Goal: Task Accomplishment & Management: Manage account settings

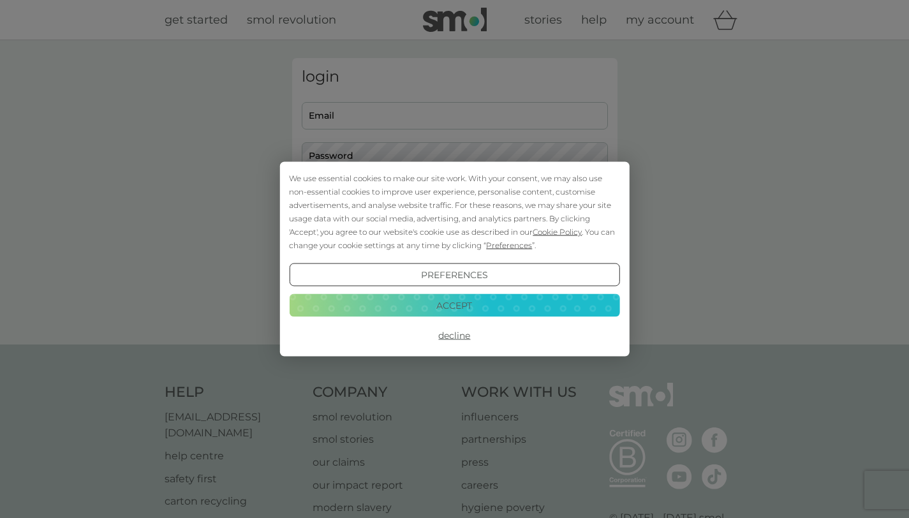
click at [497, 298] on button "Accept" at bounding box center [454, 304] width 330 height 23
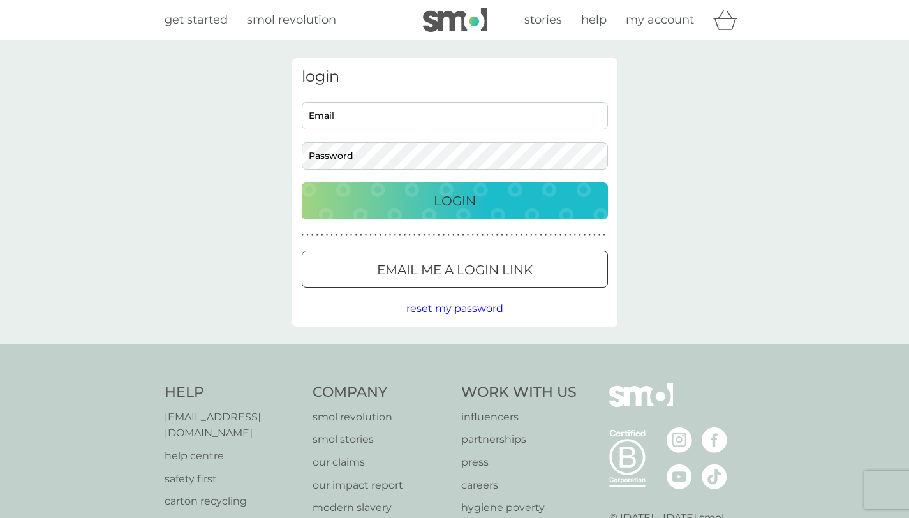
click at [462, 112] on input "Email" at bounding box center [455, 115] width 306 height 27
type input "[EMAIL_ADDRESS][DOMAIN_NAME]"
click at [473, 195] on p "Login" at bounding box center [455, 201] width 42 height 20
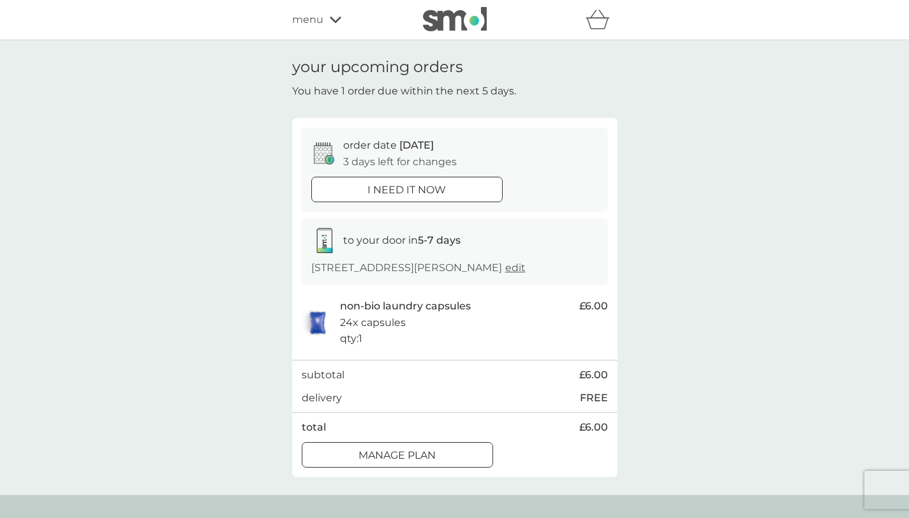
click at [408, 462] on div at bounding box center [397, 454] width 46 height 13
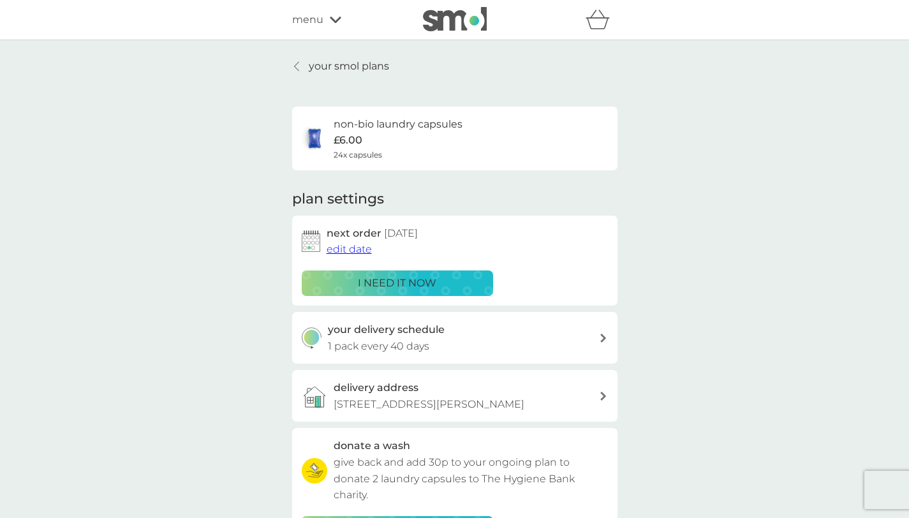
click at [355, 252] on span "edit date" at bounding box center [349, 249] width 45 height 12
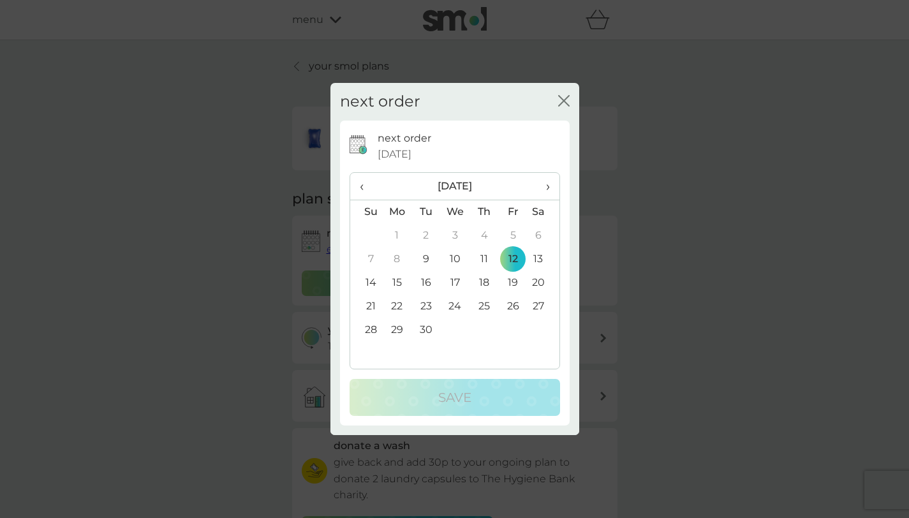
click at [549, 184] on th "›" at bounding box center [543, 186] width 32 height 27
click at [517, 331] on td "31" at bounding box center [512, 330] width 29 height 24
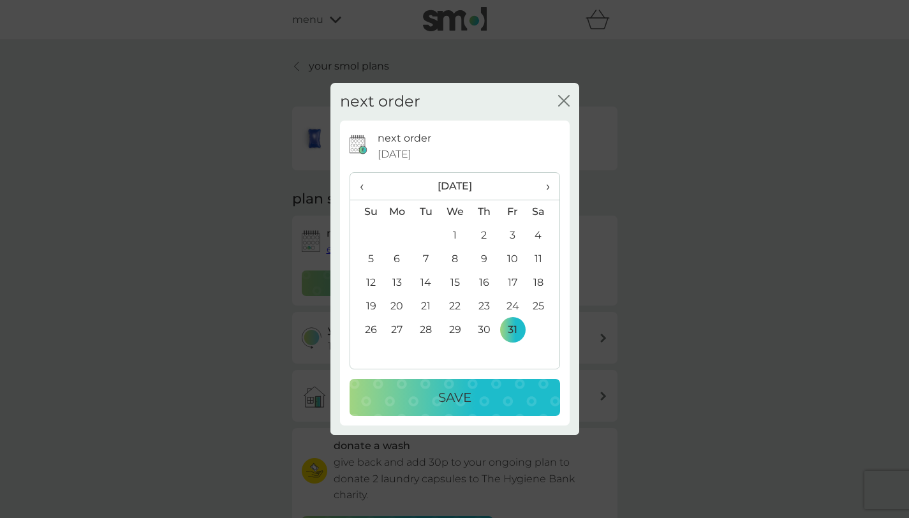
click at [507, 393] on div "Save" at bounding box center [454, 397] width 185 height 20
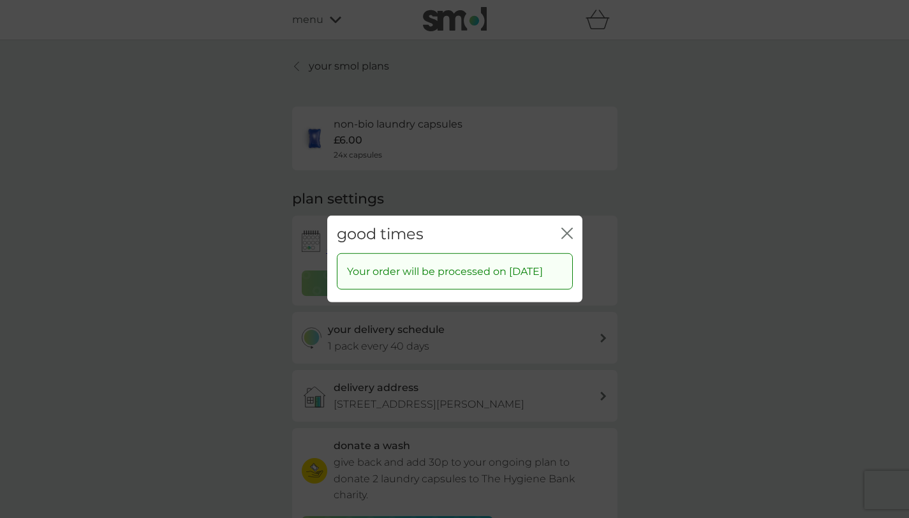
click at [570, 228] on icon "close" at bounding box center [566, 233] width 11 height 11
